Goal: Transaction & Acquisition: Book appointment/travel/reservation

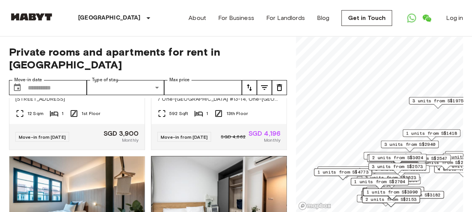
scroll to position [338, 0]
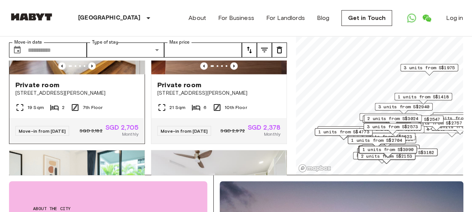
scroll to position [902, 0]
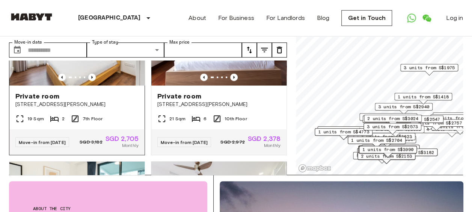
click at [103, 86] on img at bounding box center [76, 40] width 135 height 90
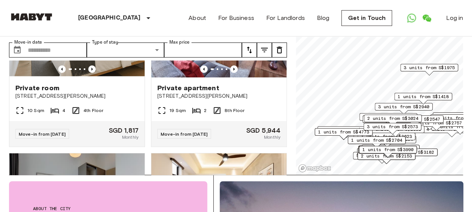
scroll to position [4220, 0]
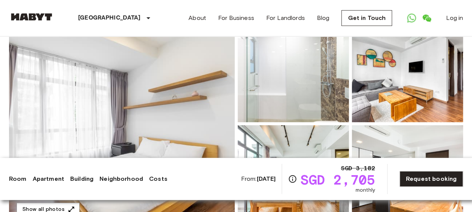
scroll to position [75, 0]
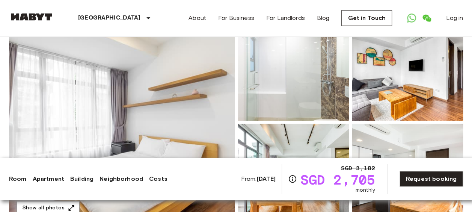
click at [174, 88] on img at bounding box center [122, 122] width 226 height 200
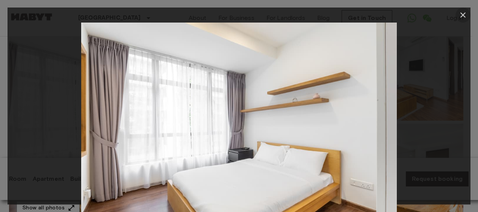
click at [463, 15] on icon "button" at bounding box center [462, 14] width 5 height 5
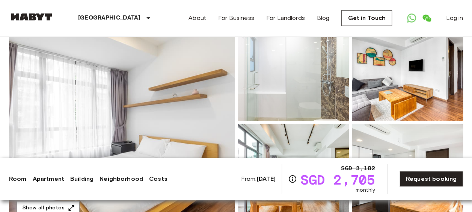
click at [398, 85] on img at bounding box center [407, 71] width 111 height 98
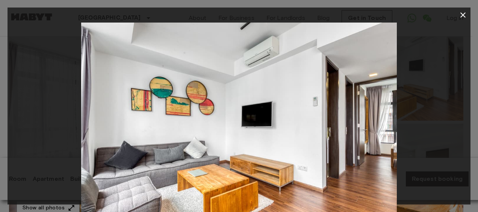
click at [464, 15] on icon "button" at bounding box center [462, 15] width 9 height 9
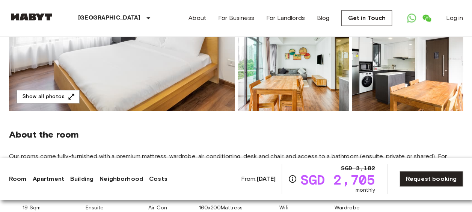
scroll to position [188, 0]
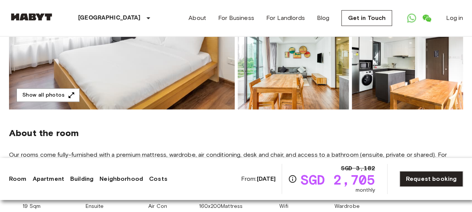
click at [303, 89] on img at bounding box center [293, 60] width 111 height 98
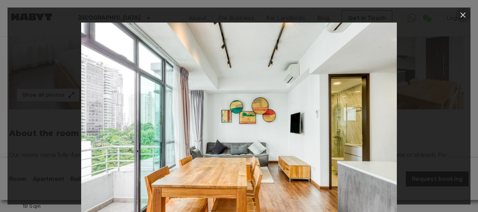
click at [461, 17] on icon "button" at bounding box center [462, 14] width 5 height 5
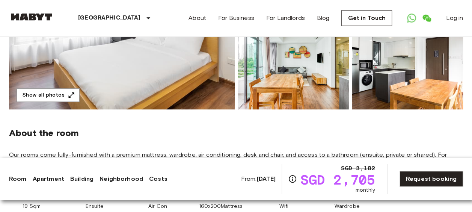
click at [407, 90] on img at bounding box center [407, 60] width 111 height 98
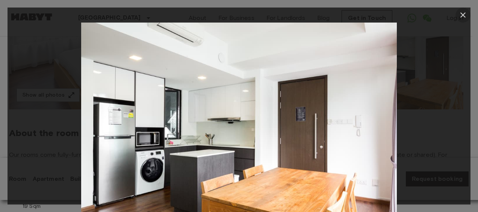
click at [462, 13] on icon "button" at bounding box center [462, 15] width 9 height 9
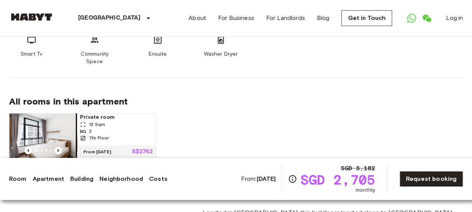
scroll to position [564, 0]
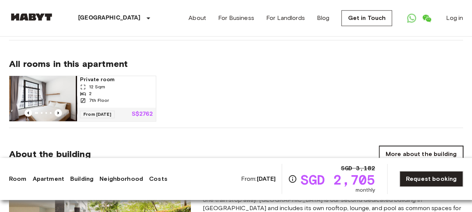
click at [415, 146] on link "More about the building" at bounding box center [422, 154] width 84 height 16
click at [45, 89] on img at bounding box center [43, 98] width 68 height 45
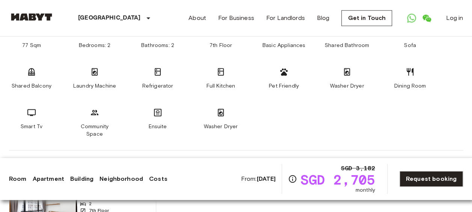
scroll to position [451, 0]
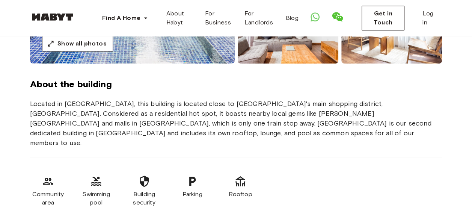
scroll to position [225, 0]
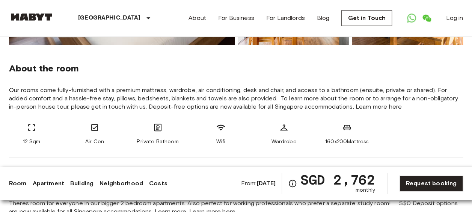
scroll to position [263, 0]
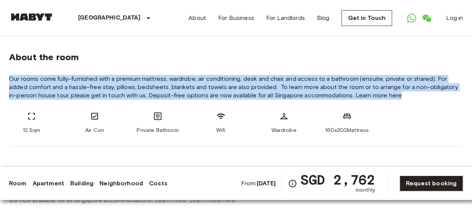
drag, startPoint x: 11, startPoint y: 78, endPoint x: 413, endPoint y: 104, distance: 402.9
click at [413, 104] on div "About the room Our rooms come fully-furnished with a premium mattress, wardrobe…" at bounding box center [236, 89] width 454 height 113
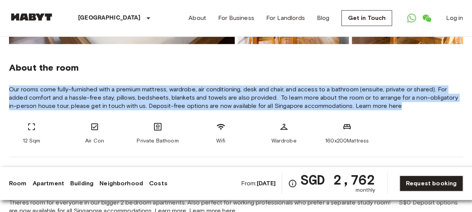
scroll to position [225, 0]
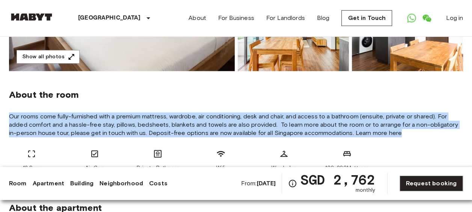
copy span "Our rooms come fully-furnished with a premium mattress, wardrobe, air condition…"
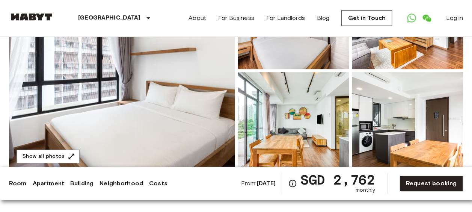
scroll to position [75, 0]
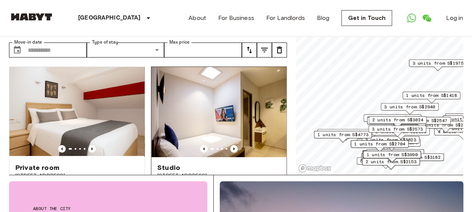
scroll to position [38, 0]
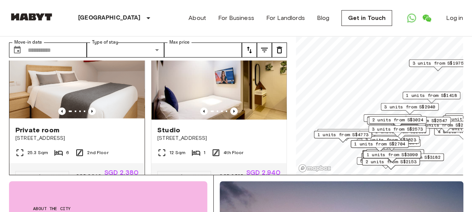
click at [95, 83] on img at bounding box center [76, 74] width 135 height 90
click at [192, 83] on img at bounding box center [218, 74] width 135 height 90
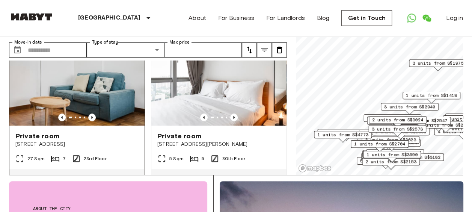
scroll to position [564, 0]
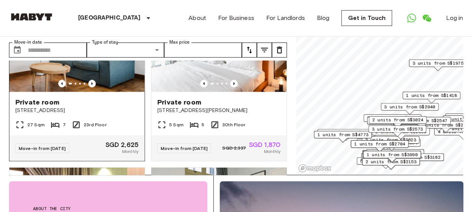
click at [109, 87] on div at bounding box center [76, 84] width 135 height 8
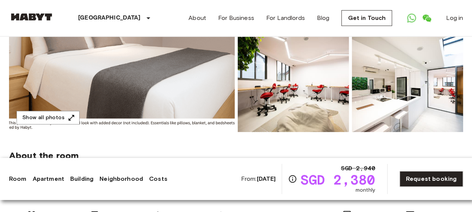
scroll to position [113, 0]
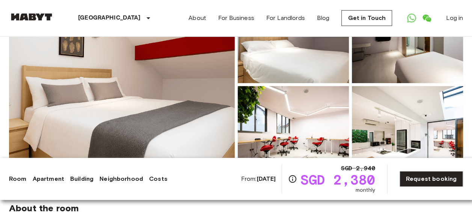
click at [152, 90] on img at bounding box center [122, 85] width 226 height 200
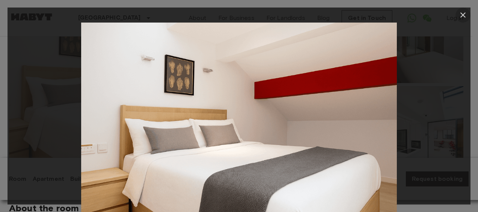
click at [464, 15] on icon "button" at bounding box center [462, 14] width 5 height 5
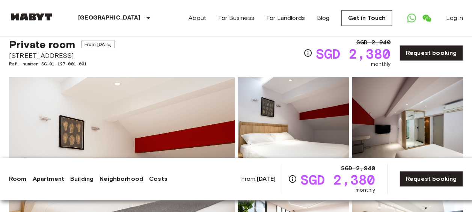
scroll to position [38, 0]
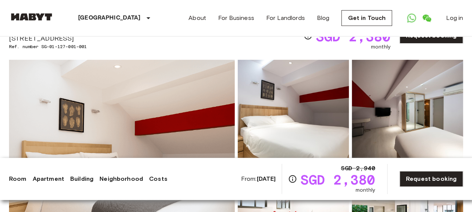
click at [411, 116] on img at bounding box center [407, 109] width 111 height 98
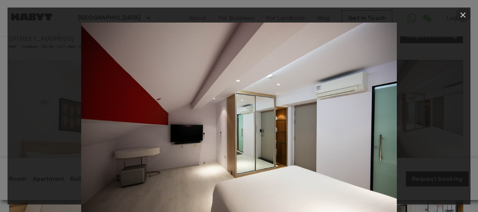
click at [460, 16] on icon "button" at bounding box center [462, 15] width 9 height 9
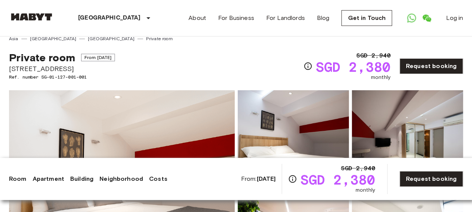
scroll to position [0, 0]
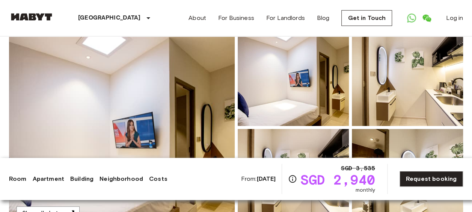
scroll to position [38, 0]
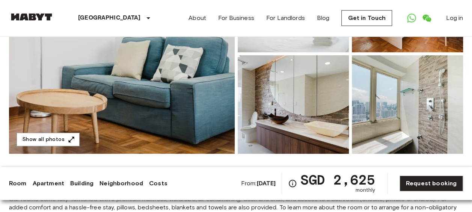
scroll to position [150, 0]
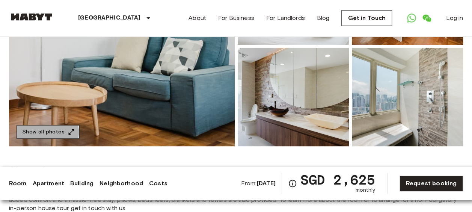
click at [45, 132] on button "Show all photos" at bounding box center [48, 132] width 63 height 14
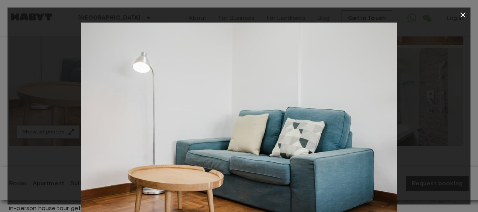
click at [399, 136] on div at bounding box center [239, 128] width 463 height 210
click at [461, 16] on icon "button" at bounding box center [462, 14] width 5 height 5
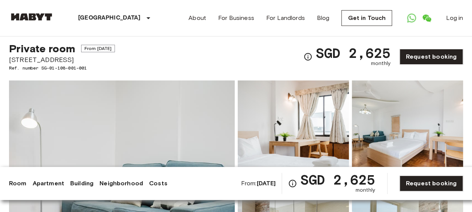
scroll to position [0, 0]
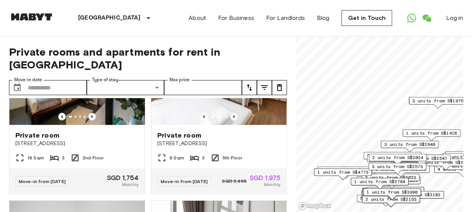
scroll to position [376, 0]
